Goal: Task Accomplishment & Management: Use online tool/utility

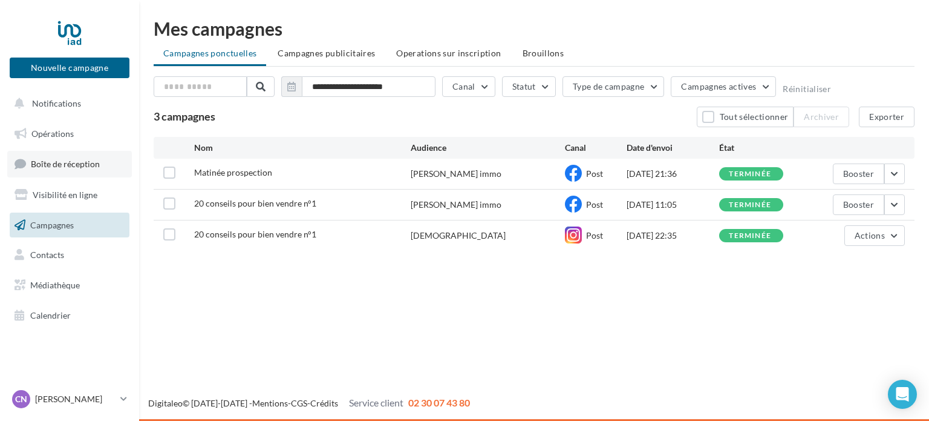
click at [56, 166] on span "Boîte de réception" at bounding box center [65, 164] width 69 height 10
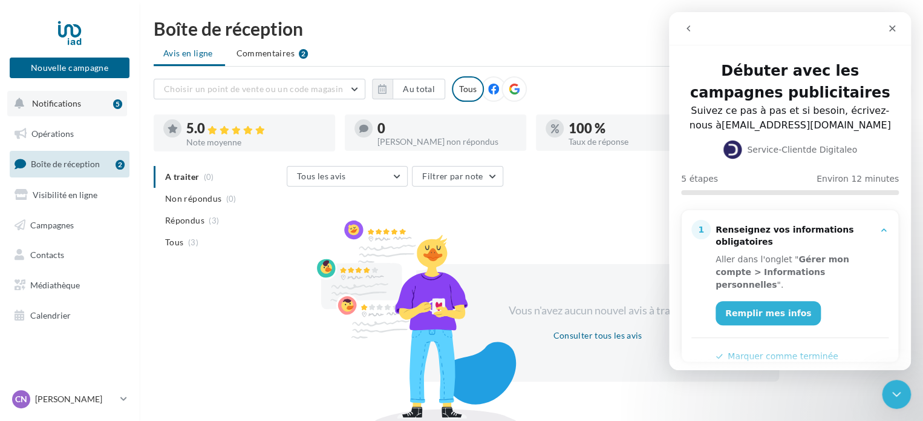
click at [80, 100] on button "Notifications 5" at bounding box center [67, 103] width 120 height 25
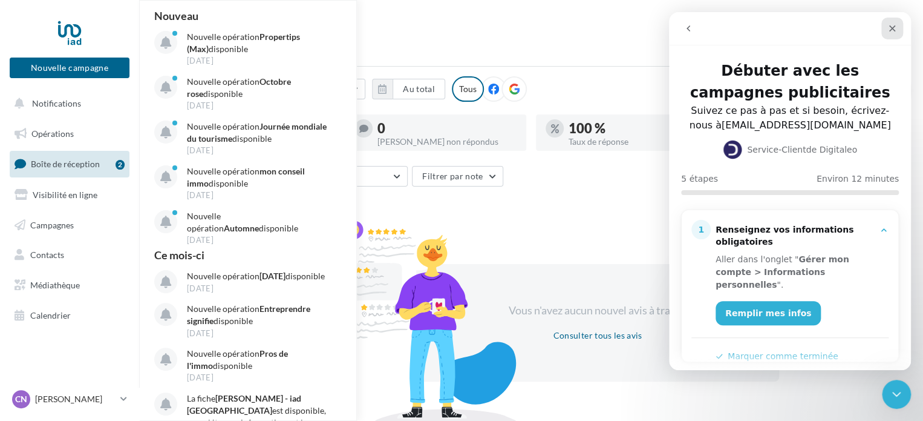
click at [890, 26] on icon "Fermer" at bounding box center [892, 28] width 7 height 7
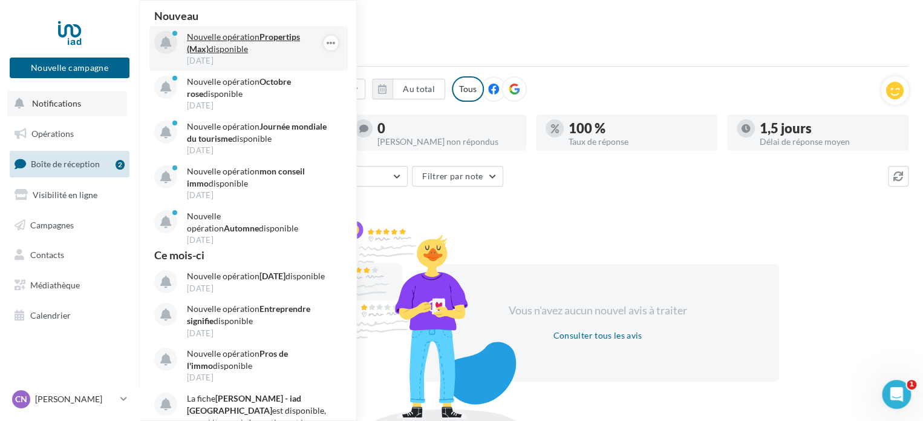
click at [244, 44] on p "Nouvelle opération Propertips (Max) disponible" at bounding box center [257, 43] width 140 height 24
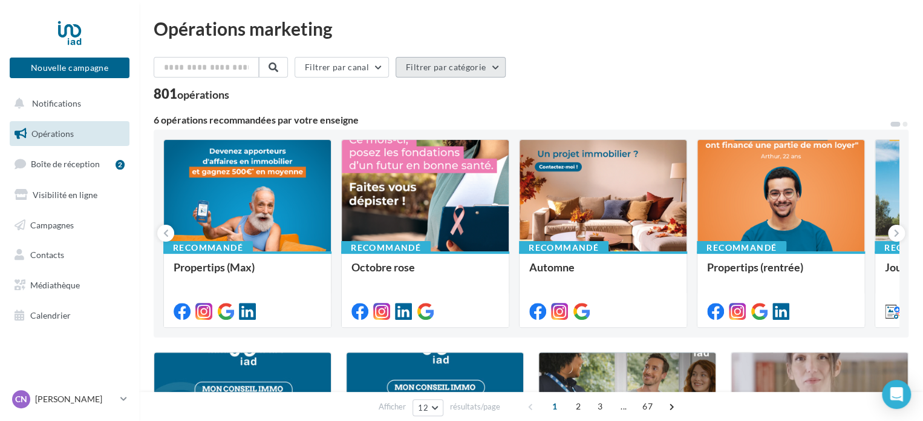
click at [459, 73] on button "Filtrer par catégorie" at bounding box center [451, 67] width 110 height 21
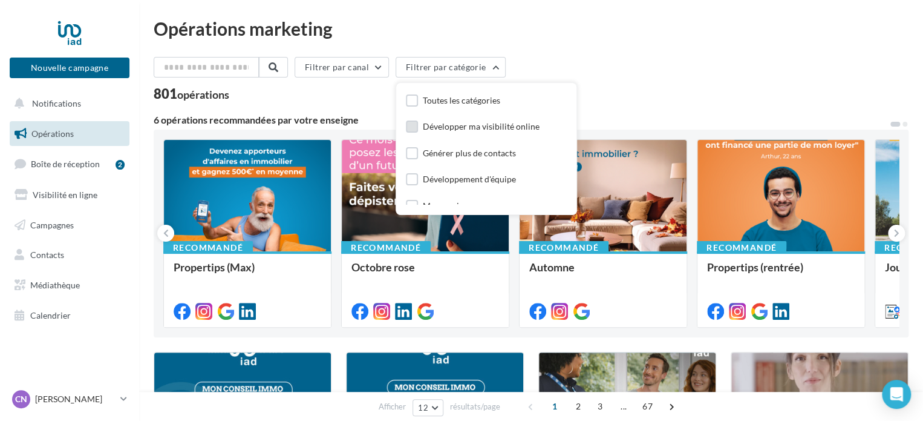
click at [414, 126] on label at bounding box center [412, 126] width 12 height 12
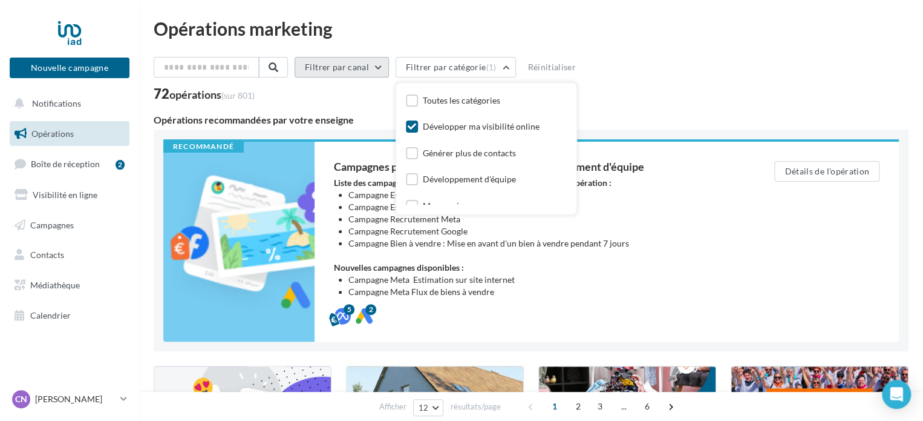
click at [340, 65] on button "Filtrer par canal" at bounding box center [342, 67] width 94 height 21
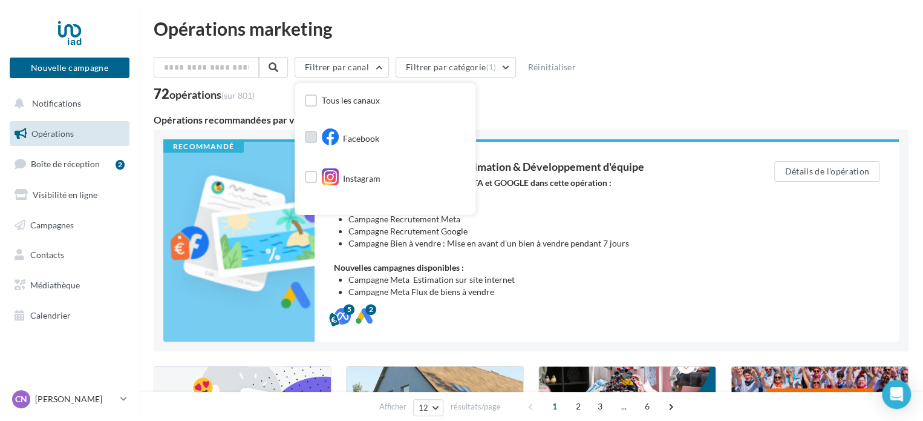
click at [316, 140] on label at bounding box center [311, 137] width 12 height 12
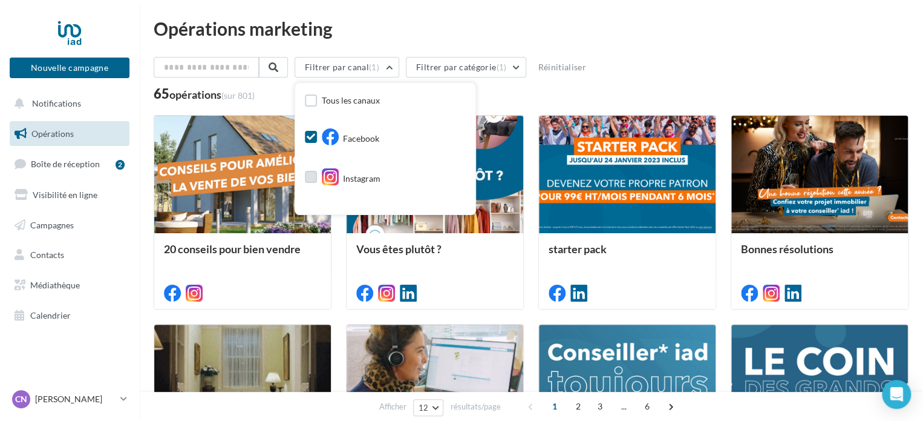
click at [317, 178] on label at bounding box center [311, 177] width 12 height 12
click at [594, 83] on div "Filtrer par canal (2) Tous les canaux Facebook Instagram Google Post Post Linke…" at bounding box center [531, 79] width 755 height 44
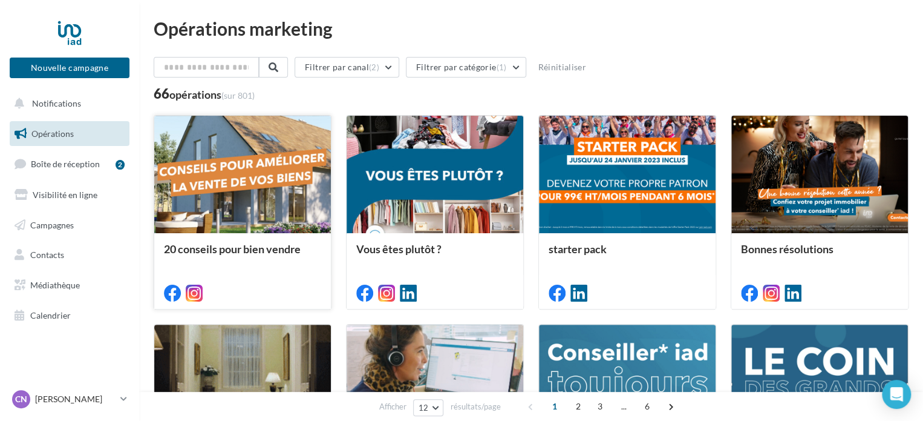
click at [270, 182] on div at bounding box center [242, 175] width 177 height 119
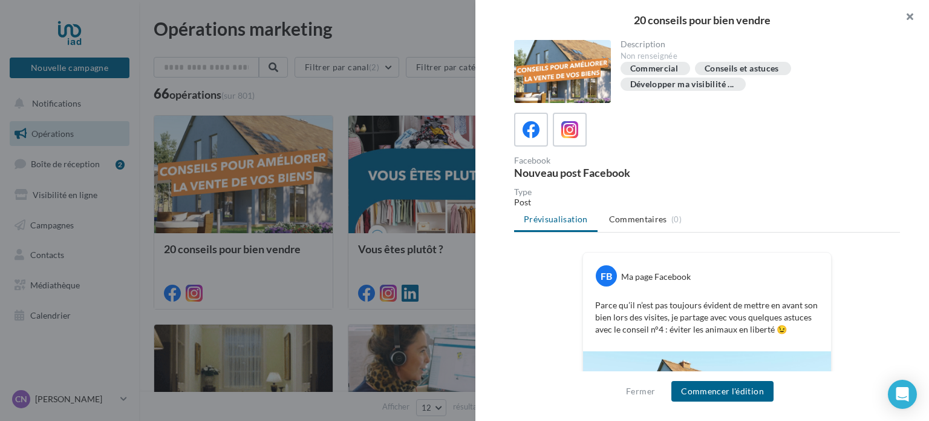
click at [909, 13] on button "button" at bounding box center [905, 18] width 48 height 36
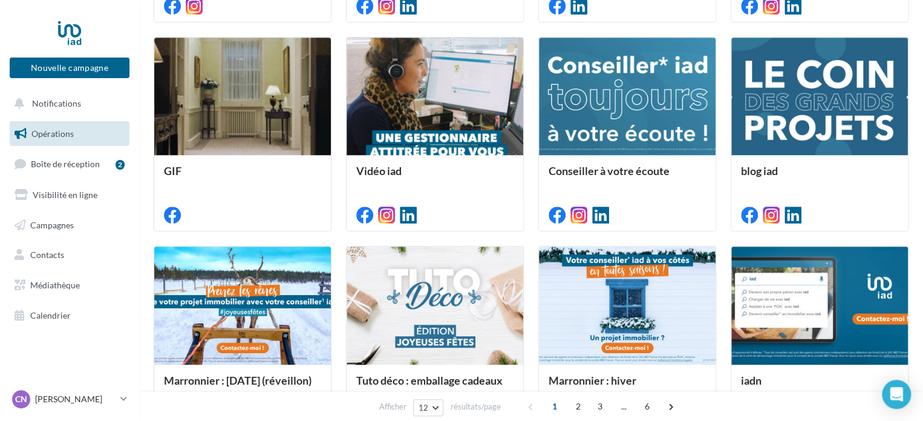
scroll to position [407, 0]
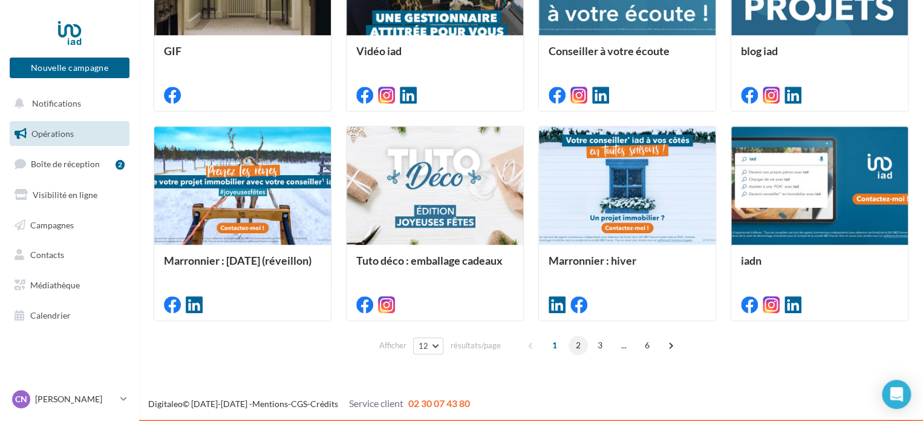
click at [578, 342] on span "2" at bounding box center [578, 344] width 19 height 19
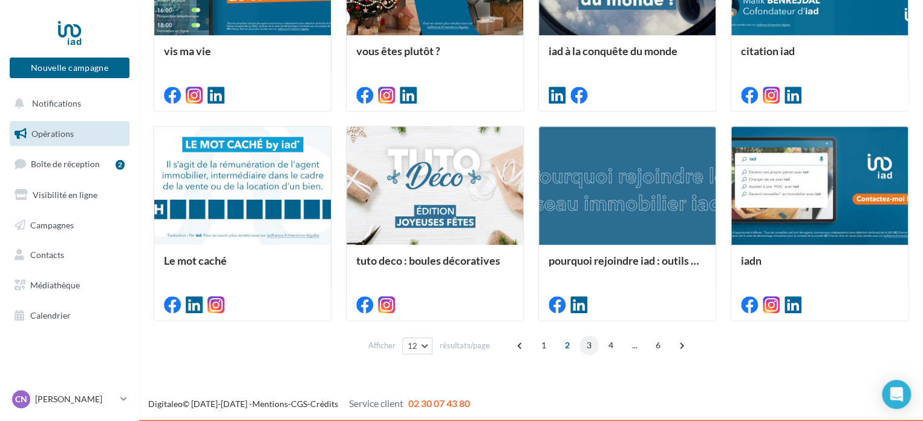
click at [588, 341] on span "3" at bounding box center [589, 344] width 19 height 19
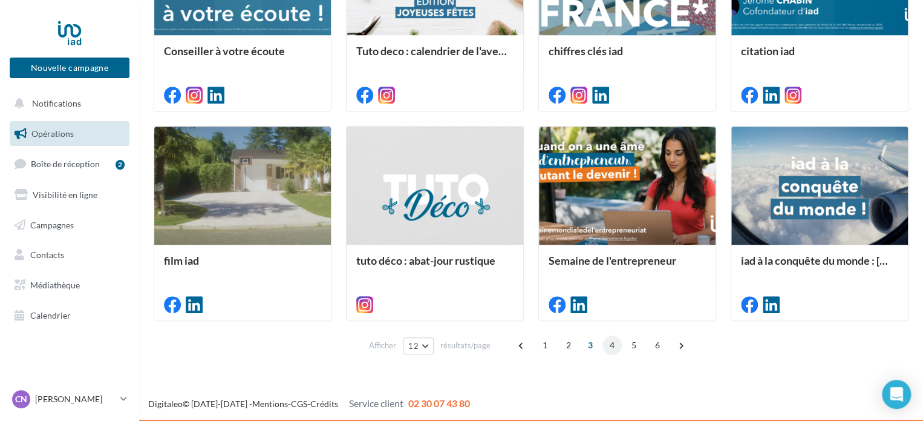
click at [613, 342] on span "4" at bounding box center [612, 344] width 19 height 19
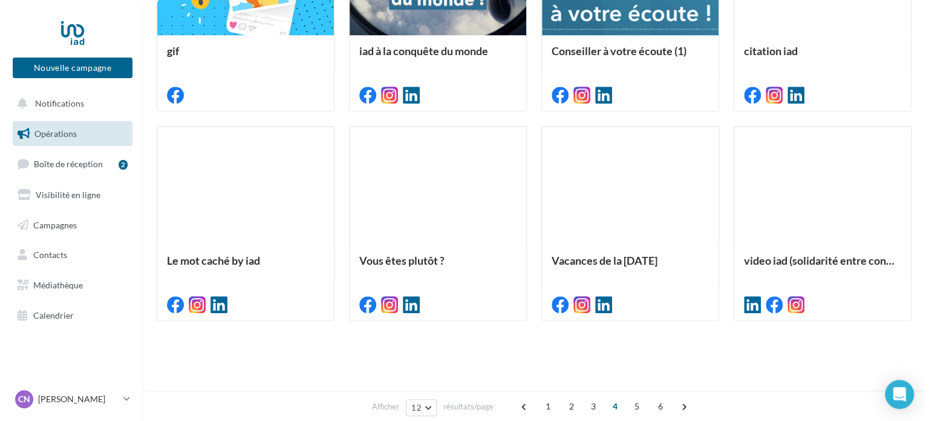
scroll to position [66, 0]
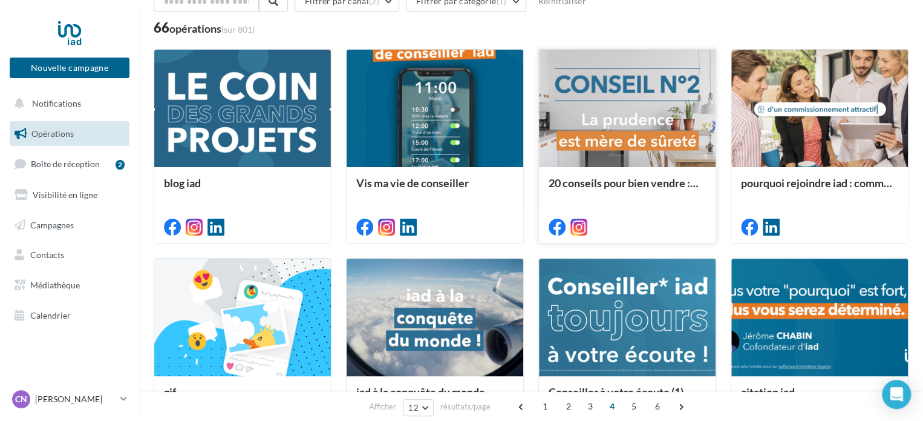
click at [622, 115] on div at bounding box center [627, 109] width 177 height 119
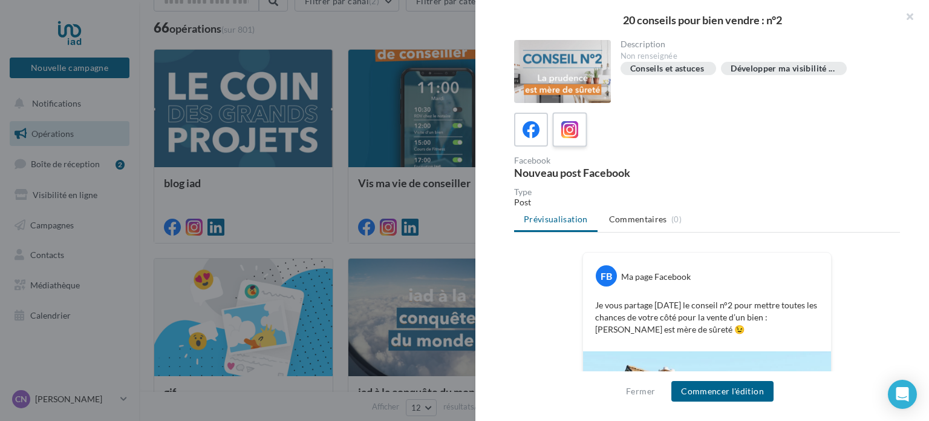
click at [569, 134] on icon at bounding box center [570, 130] width 18 height 18
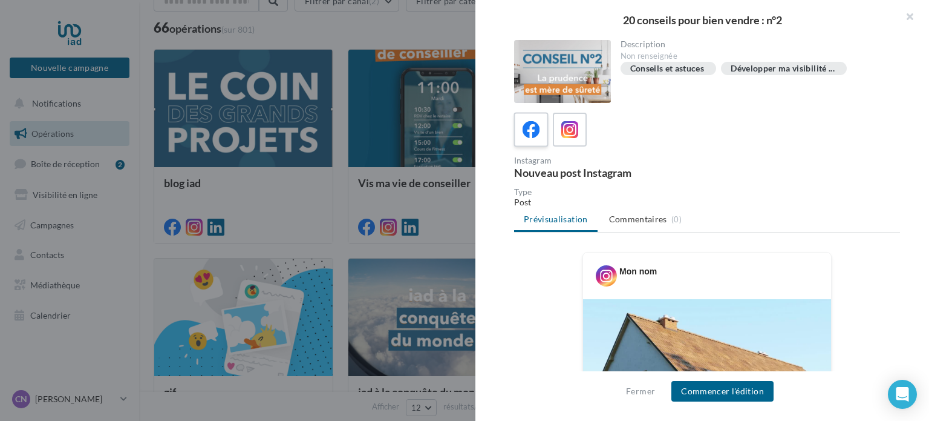
click at [540, 133] on div at bounding box center [531, 130] width 22 height 22
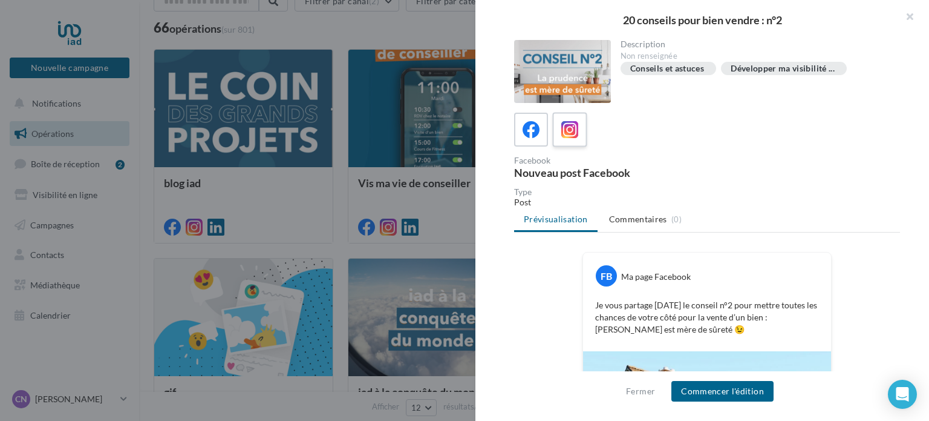
click at [569, 135] on icon at bounding box center [570, 130] width 18 height 18
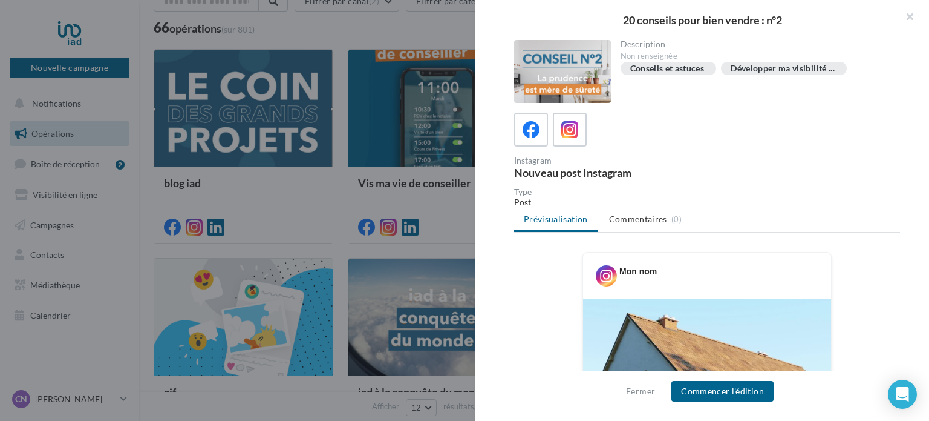
scroll to position [347, 0]
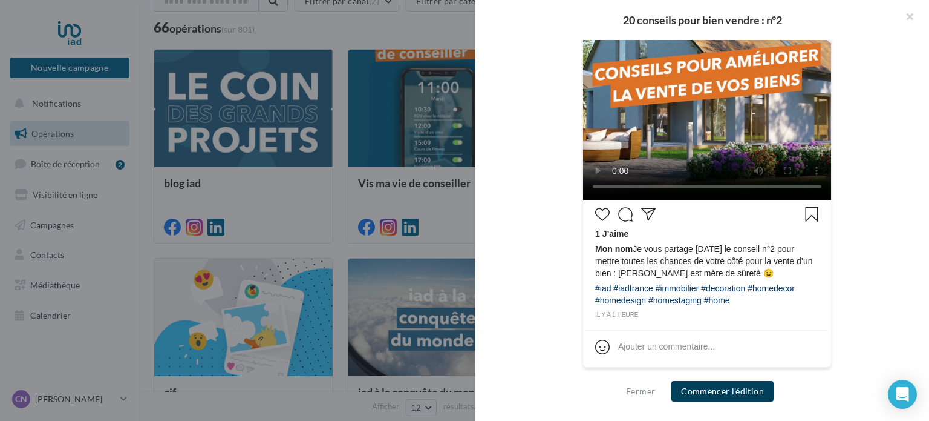
click at [701, 389] on button "Commencer l'édition" at bounding box center [723, 391] width 102 height 21
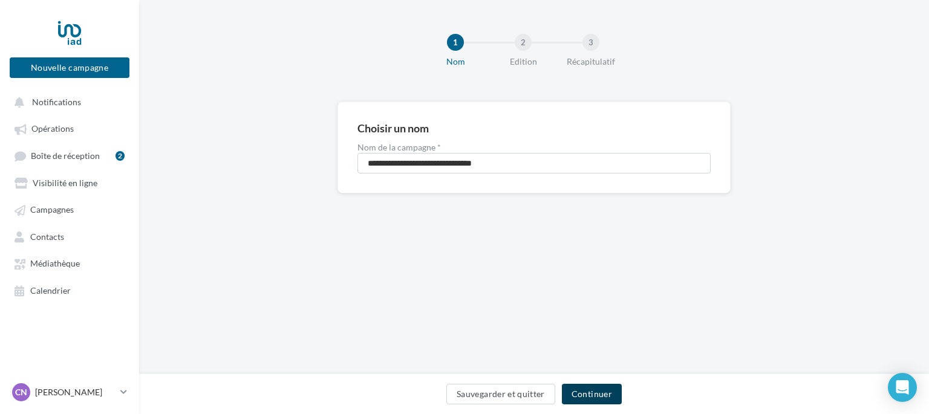
click at [598, 396] on button "Continuer" at bounding box center [592, 394] width 60 height 21
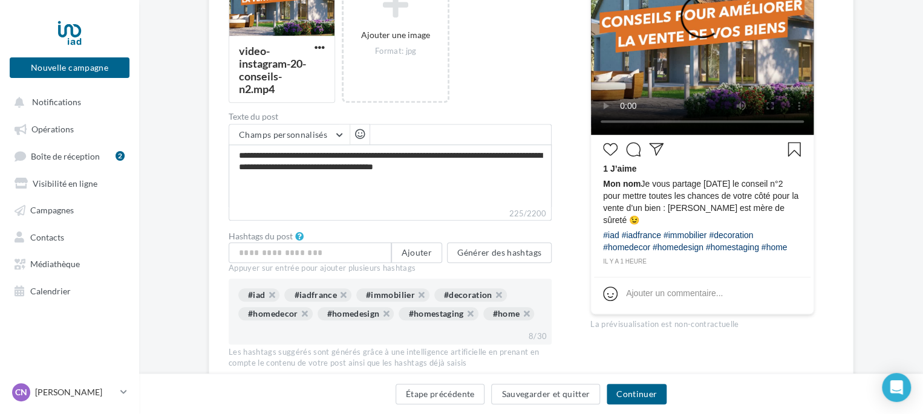
scroll to position [289, 0]
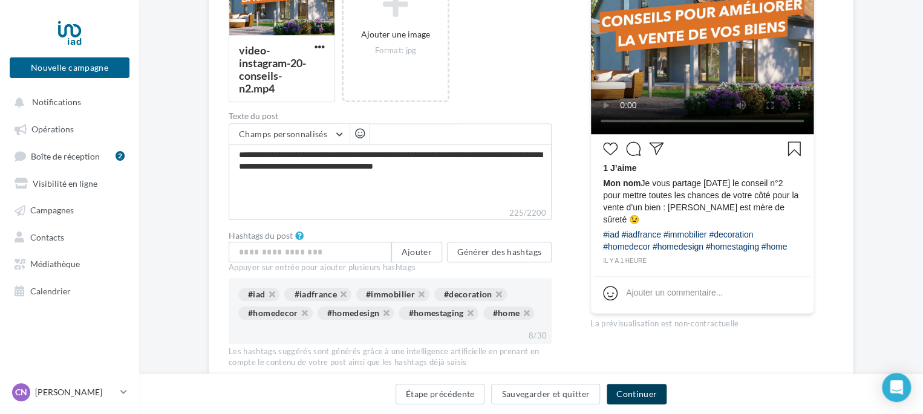
click at [630, 391] on button "Continuer" at bounding box center [637, 394] width 60 height 21
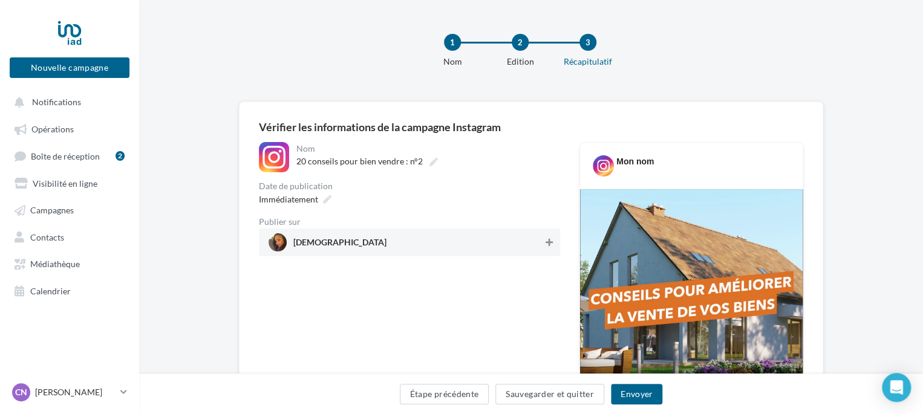
click at [552, 240] on icon at bounding box center [549, 242] width 7 height 8
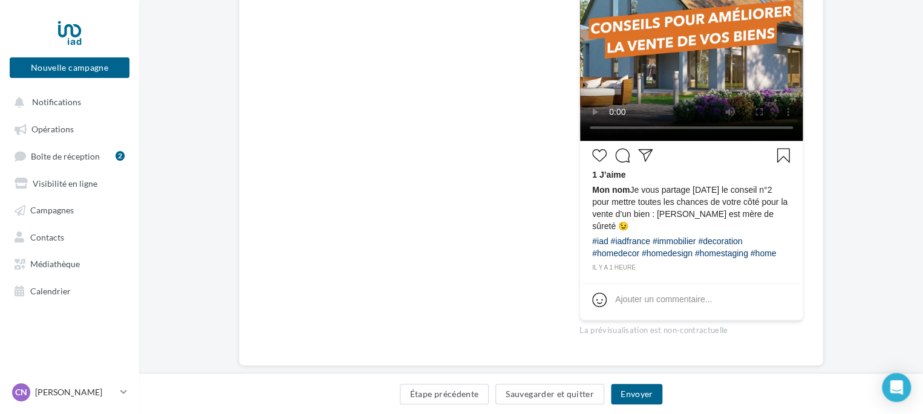
scroll to position [282, 0]
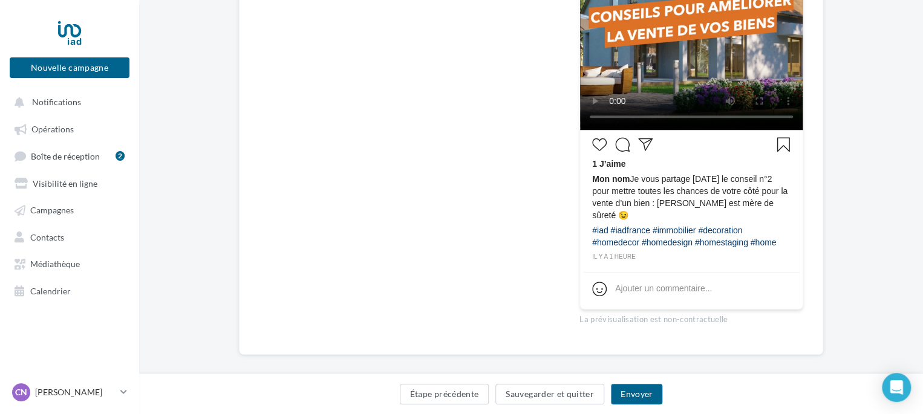
click at [608, 177] on span "Mon nom" at bounding box center [611, 179] width 38 height 10
drag, startPoint x: 632, startPoint y: 181, endPoint x: 584, endPoint y: 181, distance: 47.8
click at [584, 181] on div "1 J’aime Mon nom Je vous partage aujourd’hui le conseil n°2 pour mettre toutes …" at bounding box center [691, 197] width 217 height 129
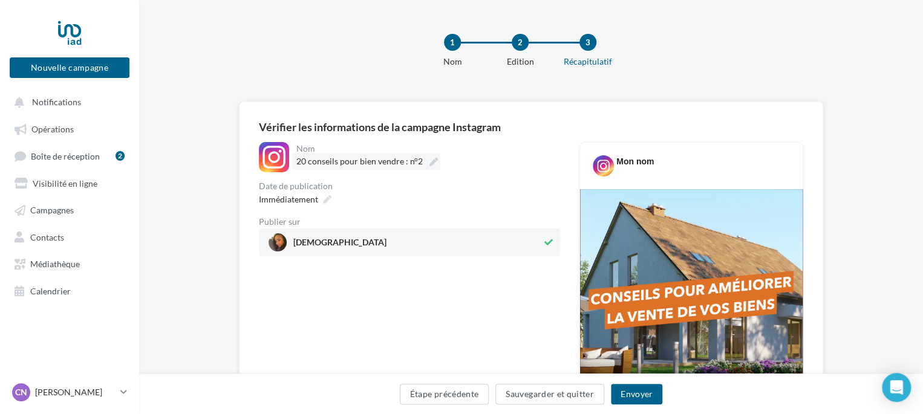
click at [430, 160] on icon at bounding box center [434, 162] width 8 height 8
click at [403, 160] on input "**********" at bounding box center [349, 163] width 106 height 21
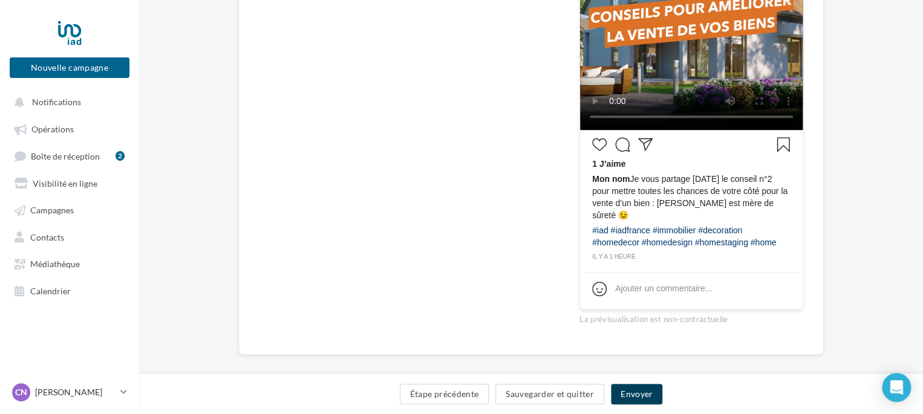
click at [631, 394] on button "Envoyer" at bounding box center [636, 394] width 51 height 21
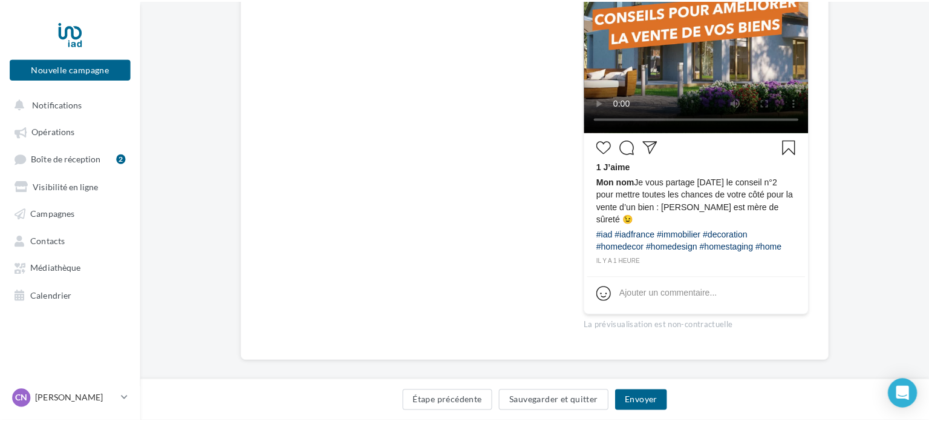
scroll to position [276, 0]
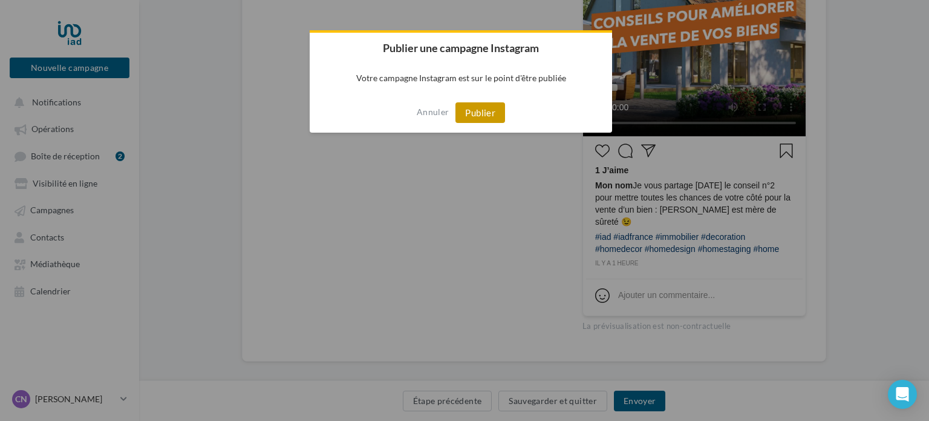
click at [482, 111] on button "Publier" at bounding box center [481, 112] width 50 height 21
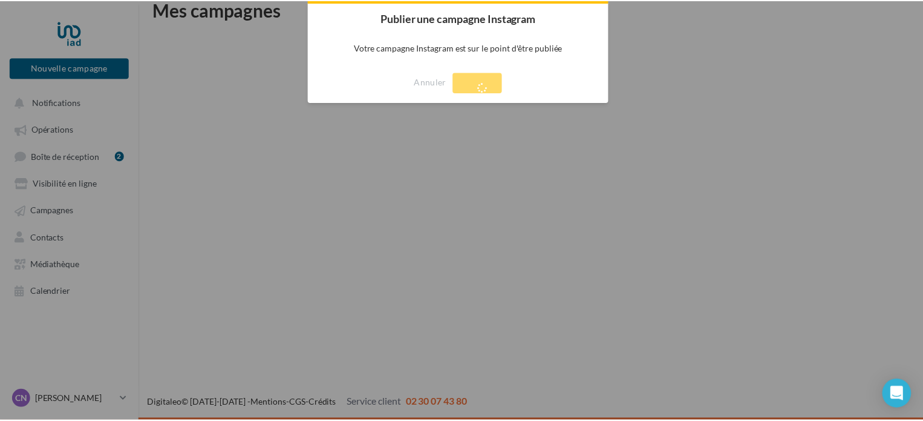
scroll to position [19, 0]
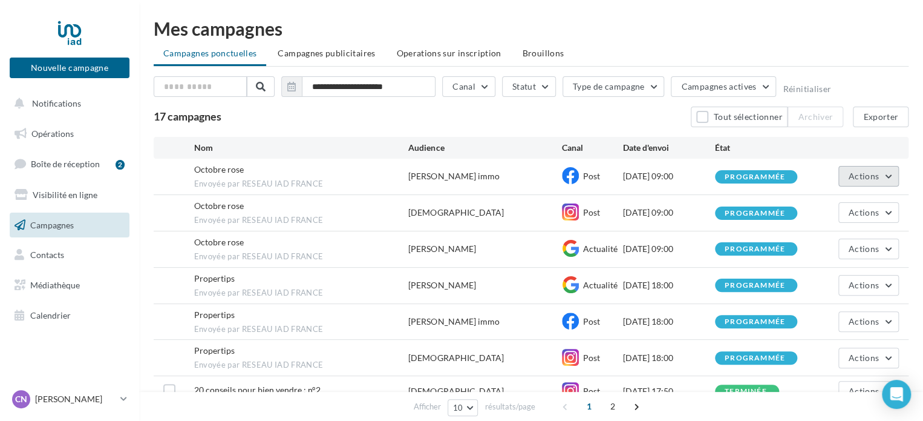
click at [889, 173] on button "Actions" at bounding box center [869, 176] width 61 height 21
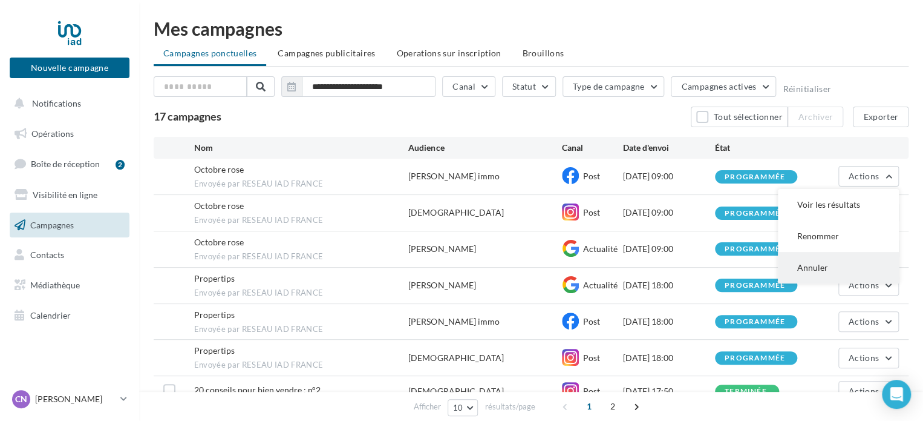
click at [828, 263] on button "Annuler" at bounding box center [838, 267] width 121 height 31
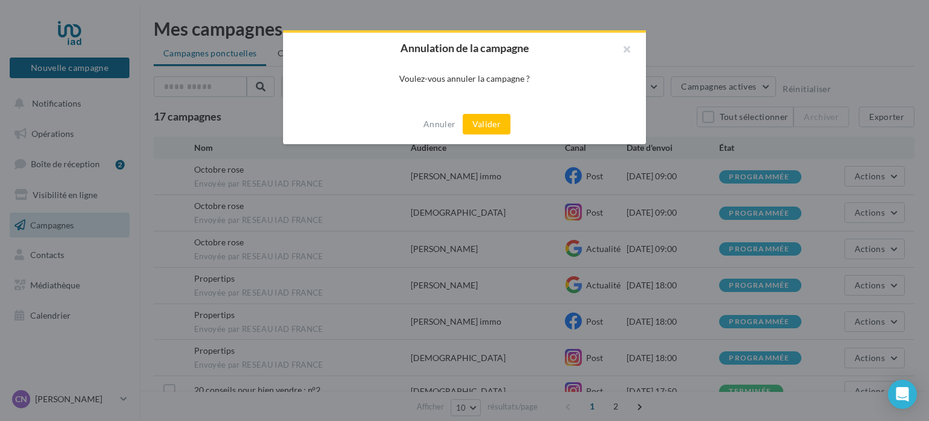
click at [483, 118] on button "Valider" at bounding box center [487, 124] width 48 height 21
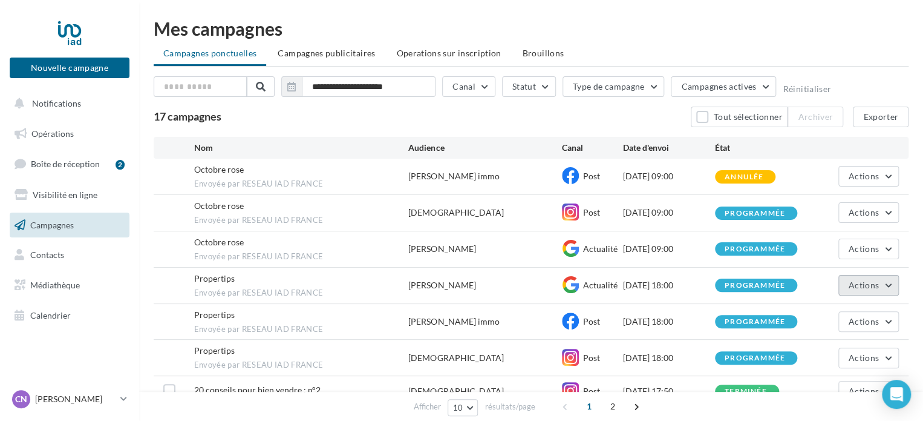
click at [889, 287] on button "Actions" at bounding box center [869, 285] width 61 height 21
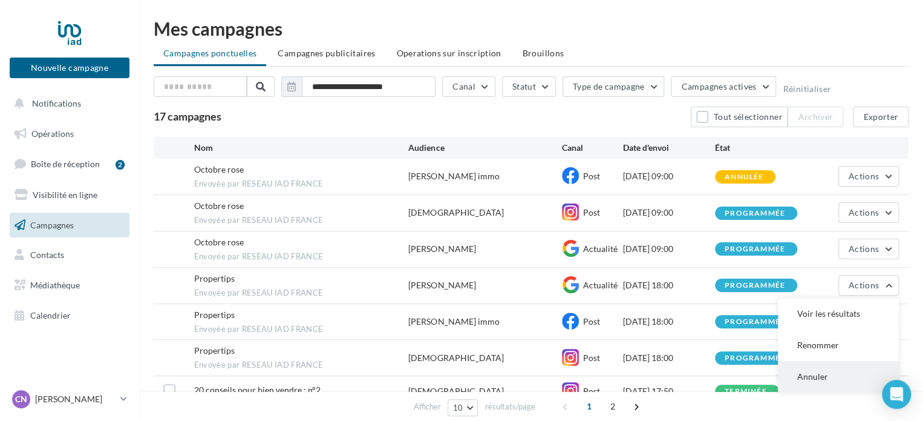
click at [803, 375] on button "Annuler" at bounding box center [838, 376] width 121 height 31
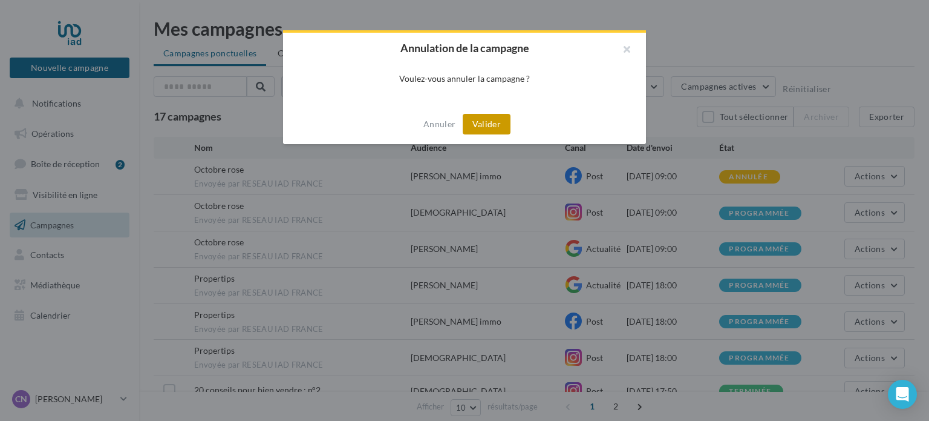
click at [492, 125] on button "Valider" at bounding box center [487, 124] width 48 height 21
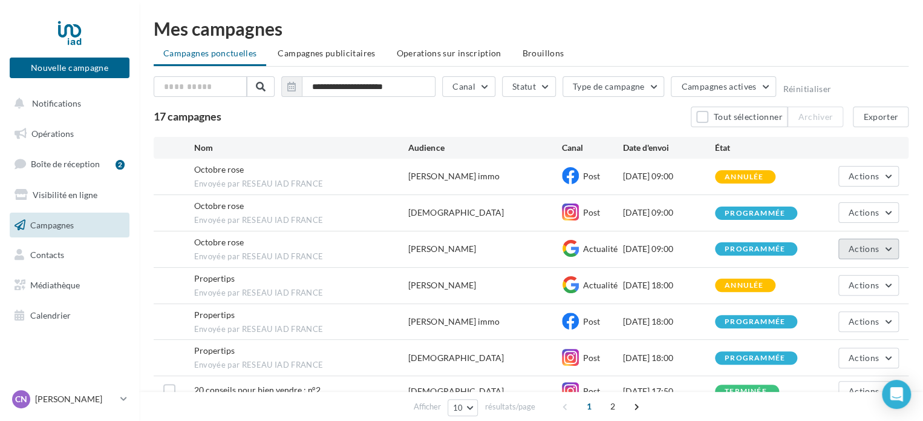
click at [885, 250] on button "Actions" at bounding box center [869, 248] width 61 height 21
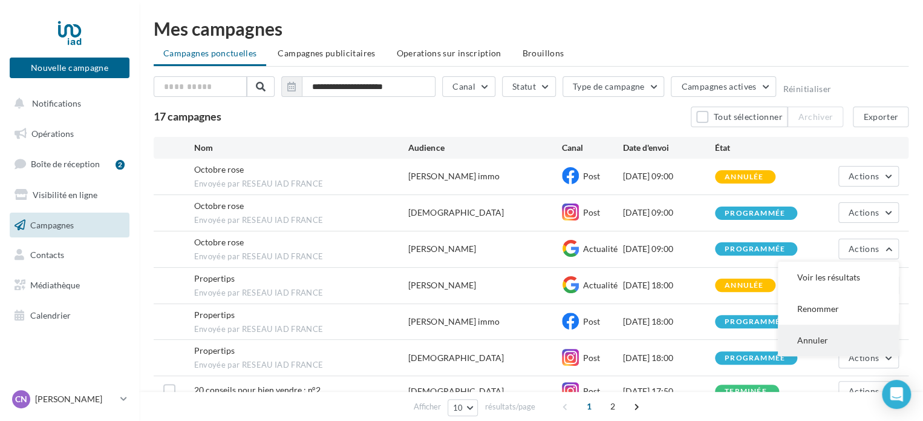
click at [842, 336] on button "Annuler" at bounding box center [838, 339] width 121 height 31
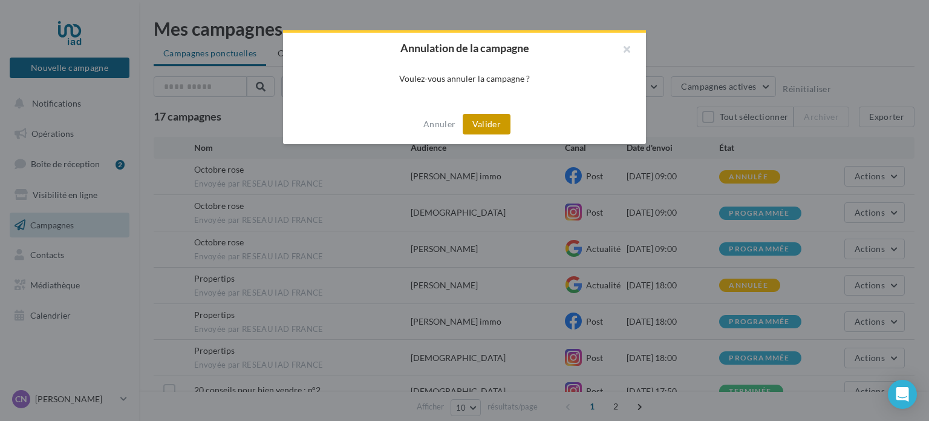
click at [491, 128] on button "Valider" at bounding box center [487, 124] width 48 height 21
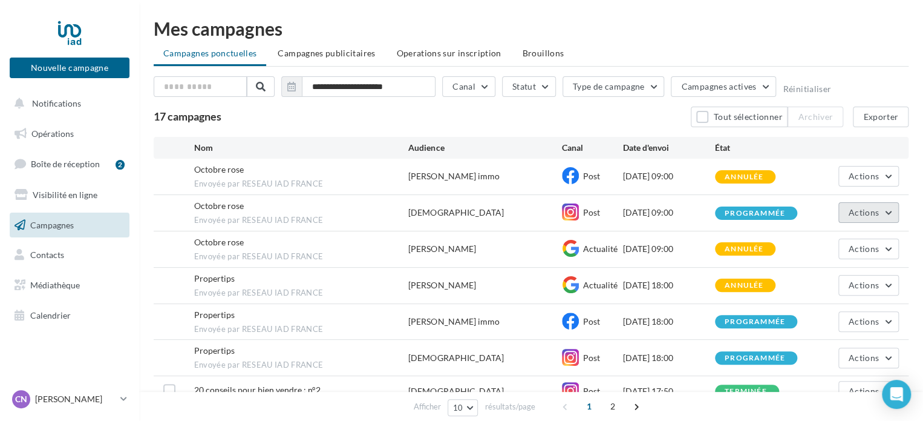
click at [874, 213] on span "Actions" at bounding box center [864, 212] width 30 height 10
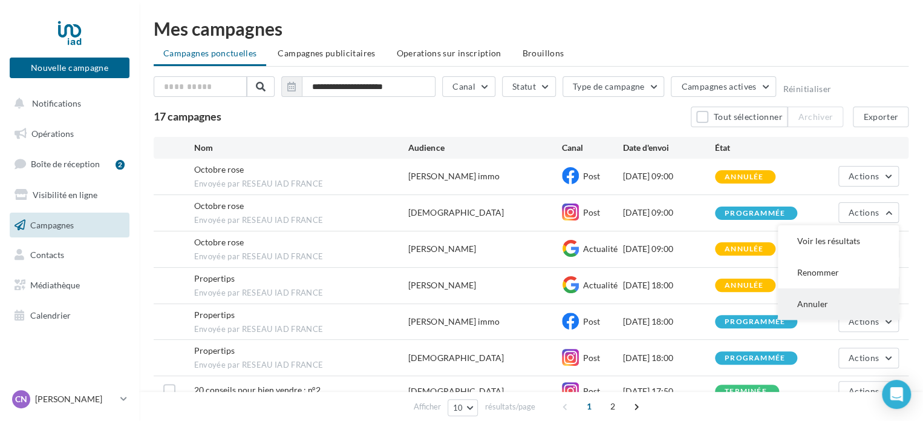
click at [838, 301] on button "Annuler" at bounding box center [838, 303] width 121 height 31
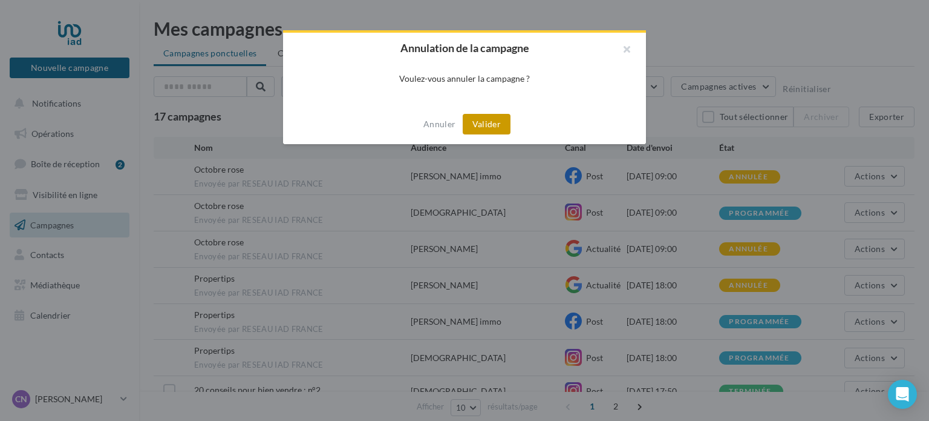
click at [499, 125] on button "Valider" at bounding box center [487, 124] width 48 height 21
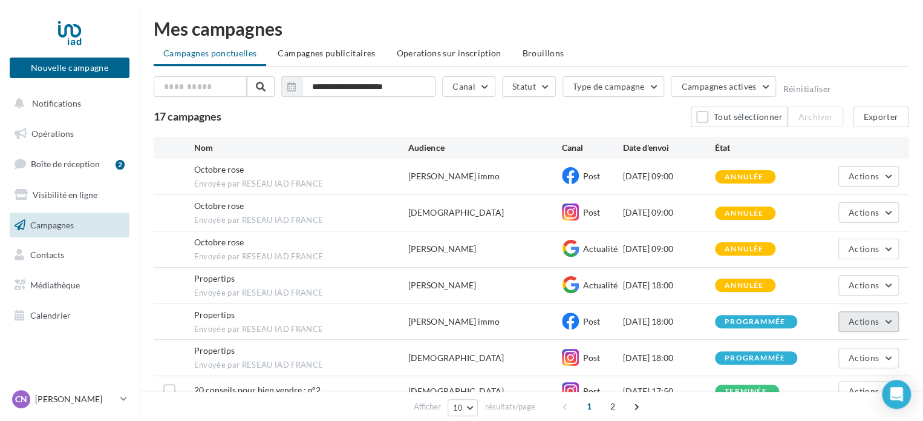
click at [883, 319] on button "Actions" at bounding box center [869, 321] width 61 height 21
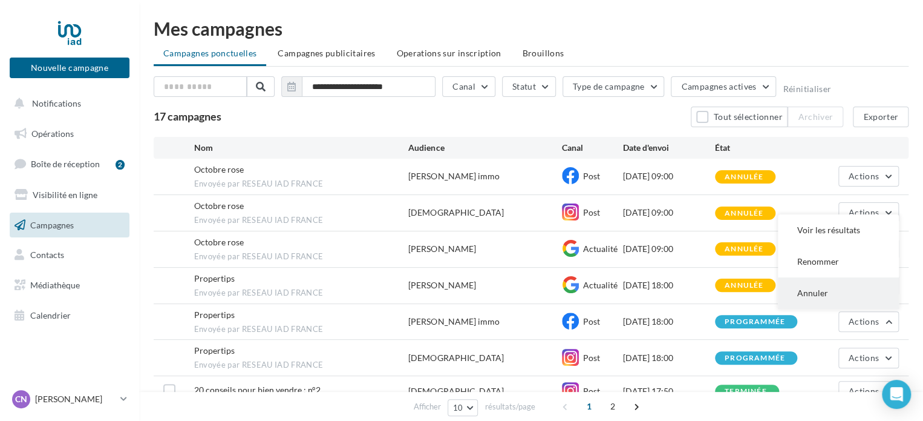
click at [833, 287] on button "Annuler" at bounding box center [838, 292] width 121 height 31
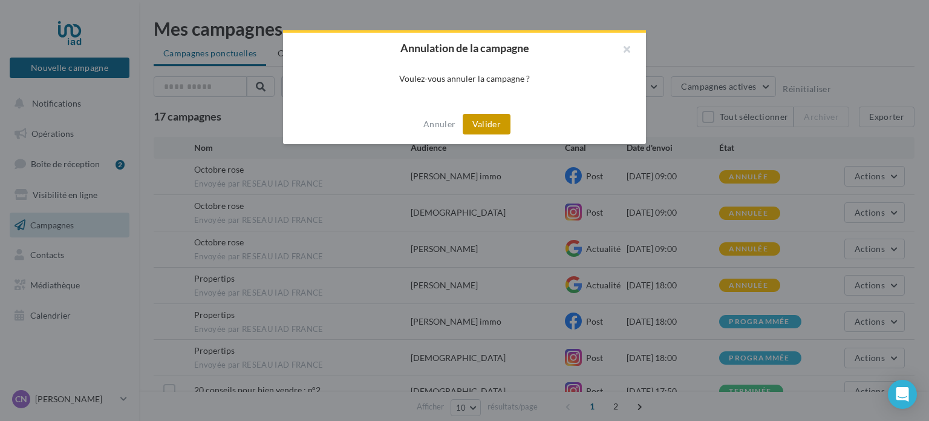
click at [489, 119] on button "Valider" at bounding box center [487, 124] width 48 height 21
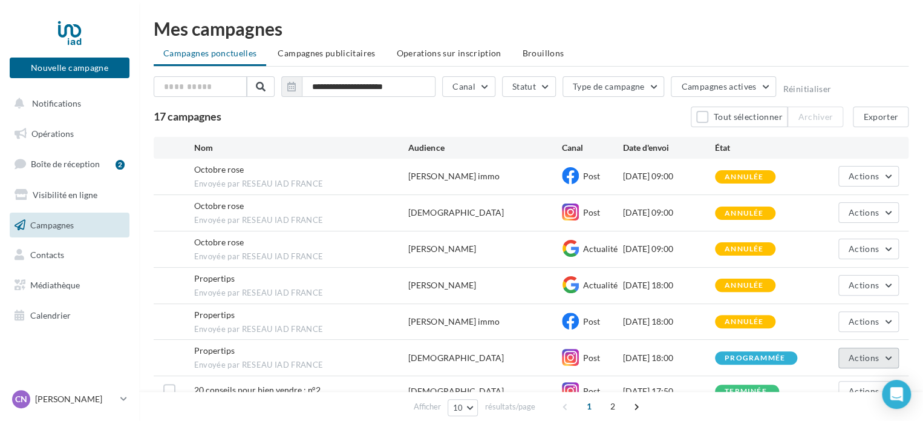
click at [871, 358] on span "Actions" at bounding box center [864, 357] width 30 height 10
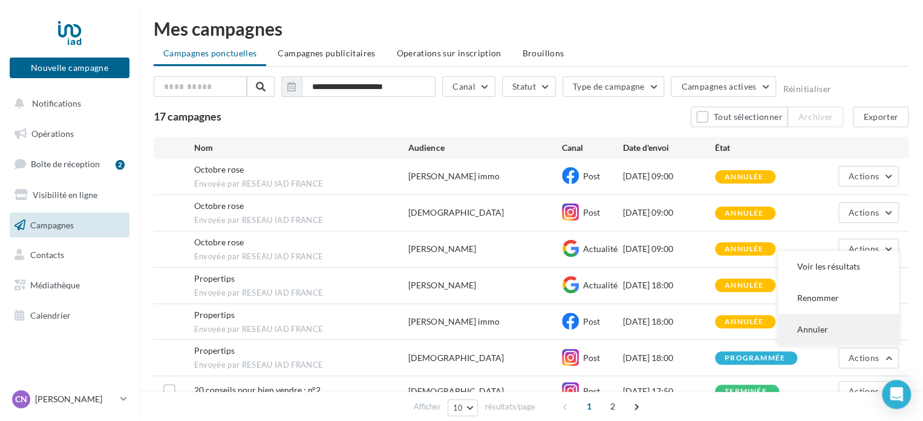
click at [809, 327] on button "Annuler" at bounding box center [838, 328] width 121 height 31
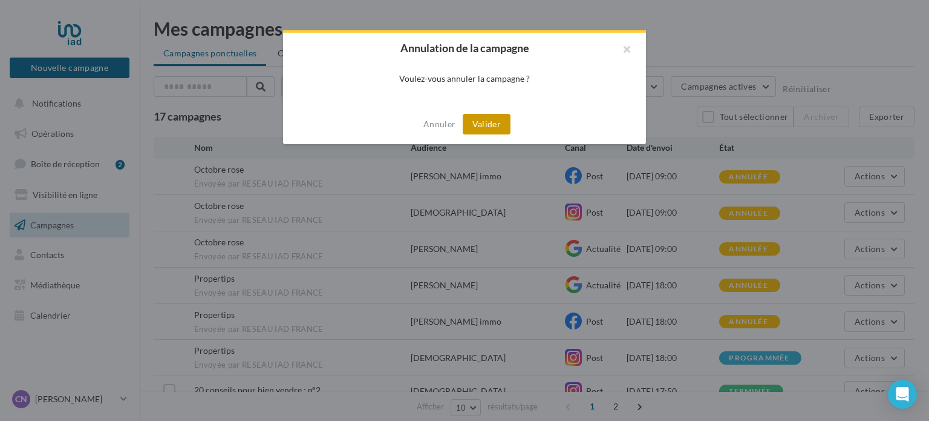
click at [479, 125] on button "Valider" at bounding box center [487, 124] width 48 height 21
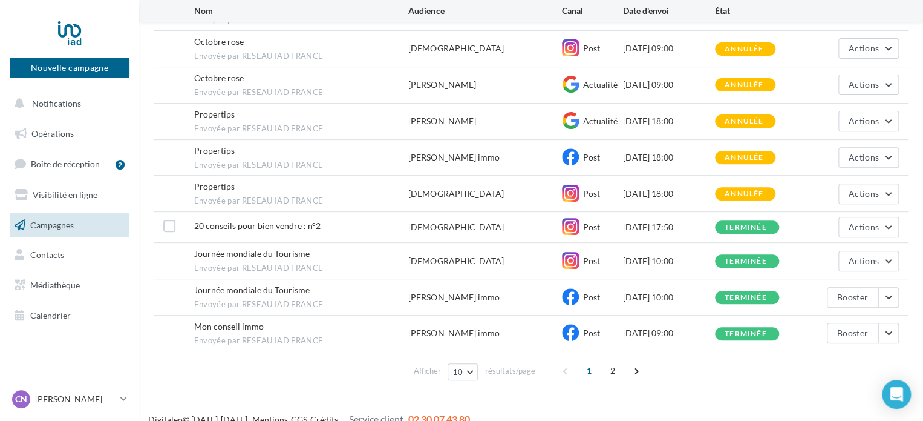
scroll to position [166, 0]
